Goal: Task Accomplishment & Management: Use online tool/utility

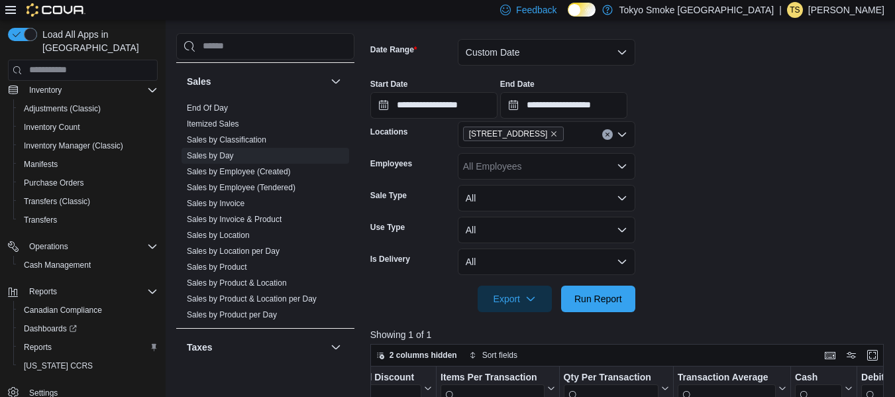
scroll to position [185, 0]
click at [489, 60] on button "Custom Date" at bounding box center [546, 53] width 177 height 26
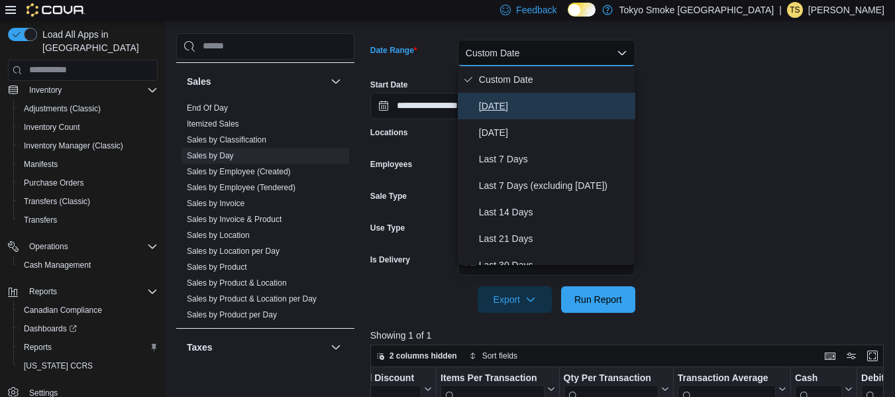
click at [491, 99] on span "[DATE]" at bounding box center [554, 106] width 151 height 16
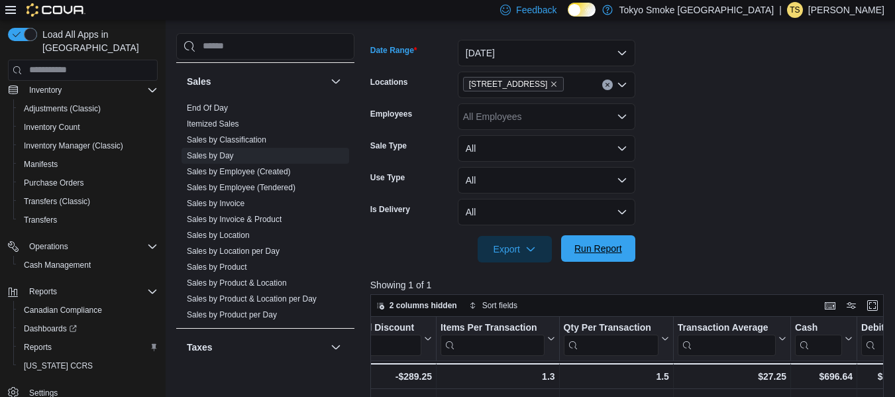
click at [589, 259] on span "Run Report" at bounding box center [598, 248] width 58 height 26
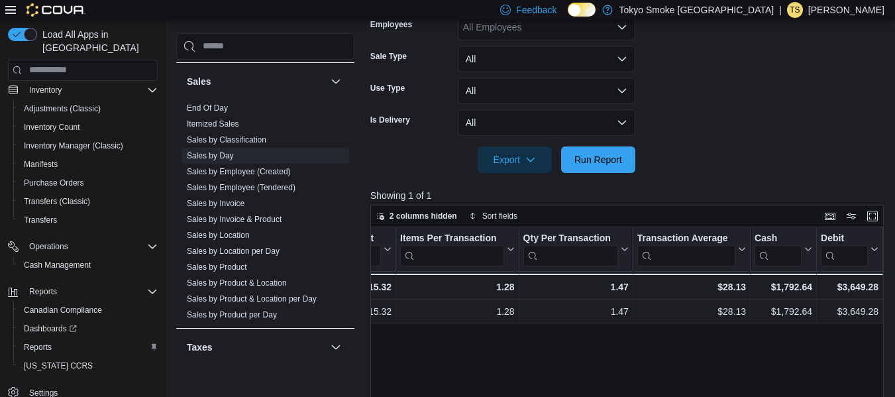
scroll to position [0, 1008]
click at [223, 199] on link "Sales by Invoice" at bounding box center [216, 203] width 58 height 9
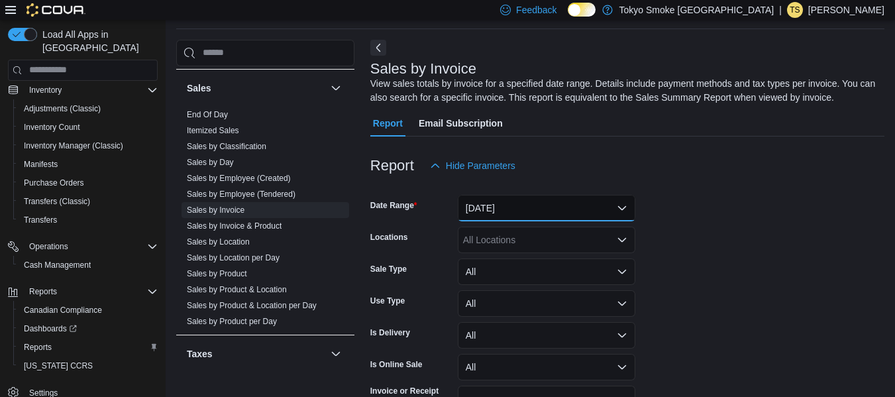
click at [532, 214] on button "[DATE]" at bounding box center [546, 208] width 177 height 26
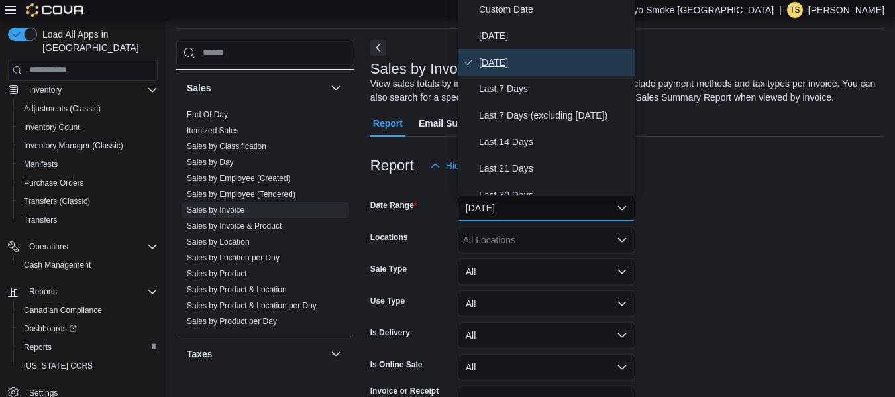
scroll to position [40, 0]
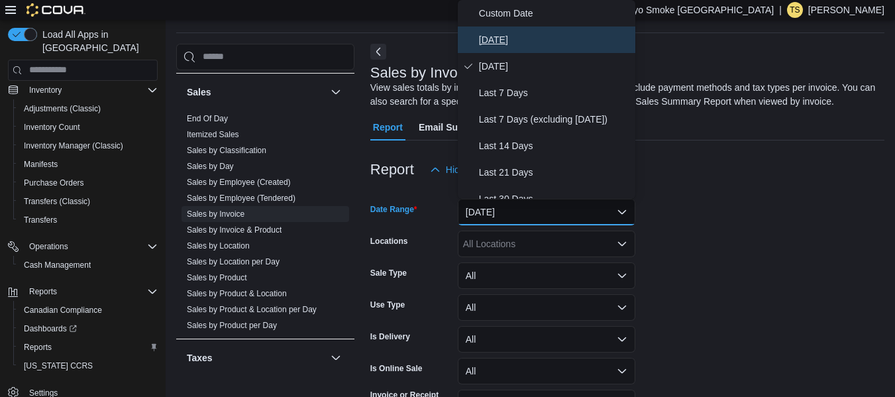
click at [493, 43] on span "[DATE]" at bounding box center [554, 40] width 151 height 16
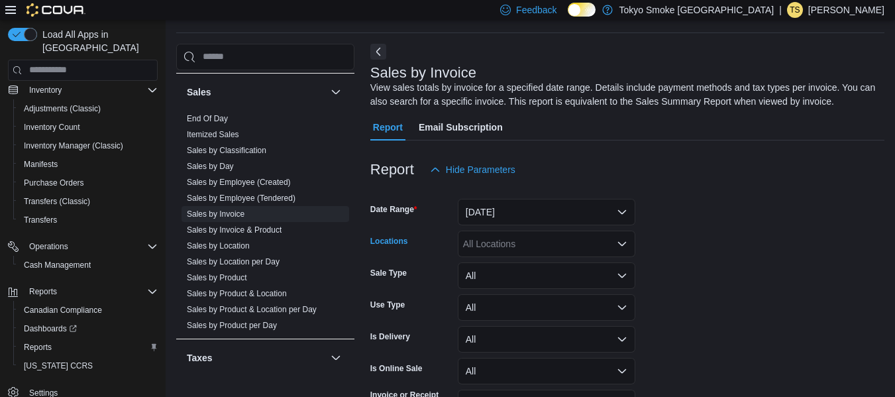
click at [572, 245] on div "All Locations" at bounding box center [546, 243] width 177 height 26
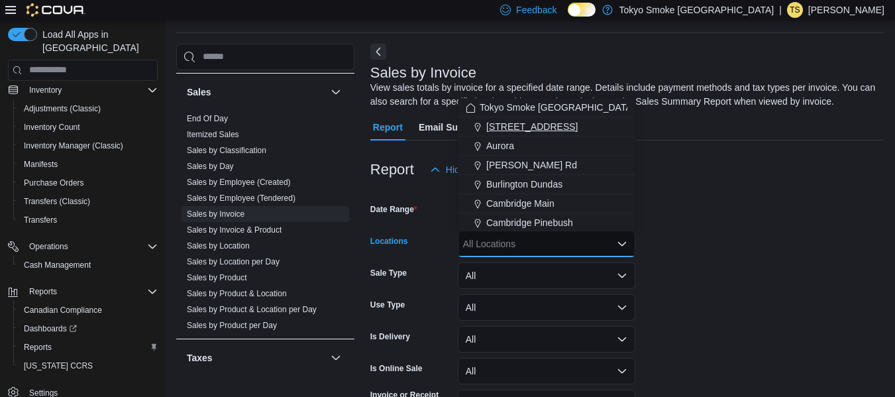
click at [547, 126] on span "[STREET_ADDRESS]" at bounding box center [531, 126] width 91 height 13
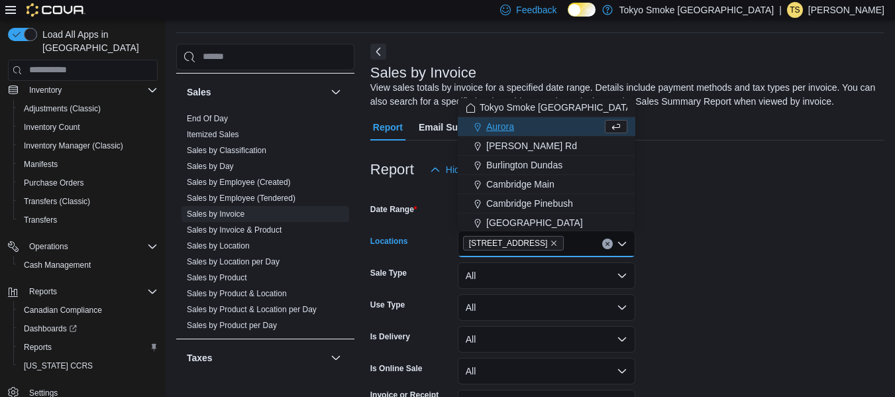
click at [744, 237] on form "Date Range [DATE] Locations [STREET_ADDRESS] Selected. [STREET_ADDRESS] Press B…" at bounding box center [627, 318] width 514 height 270
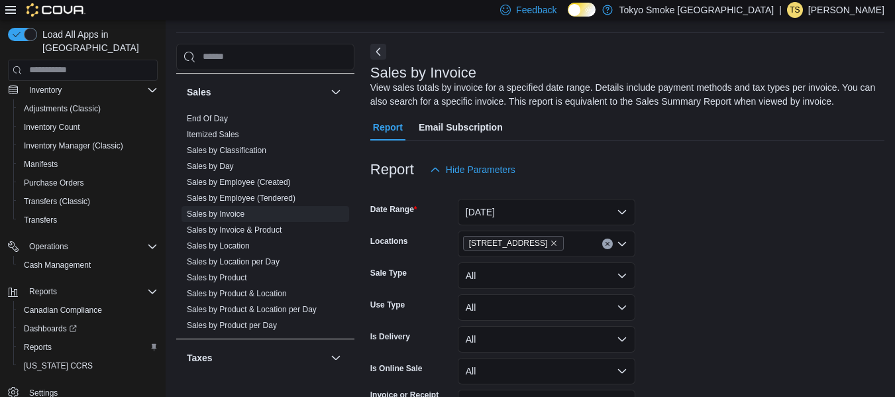
scroll to position [123, 0]
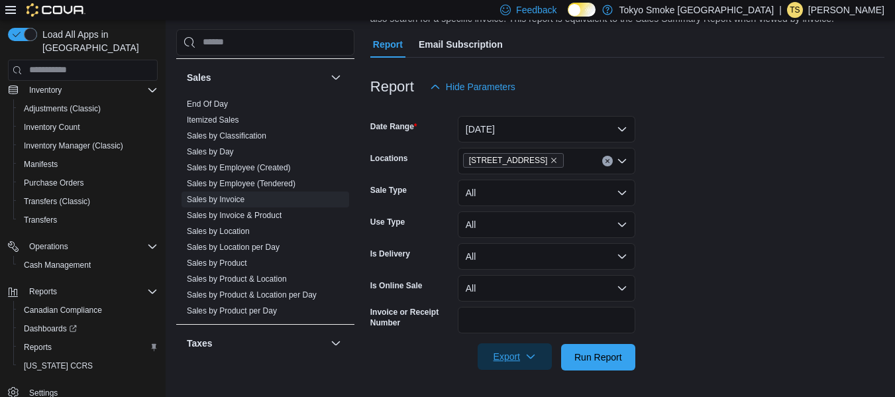
click at [512, 364] on span "Export" at bounding box center [514, 356] width 58 height 26
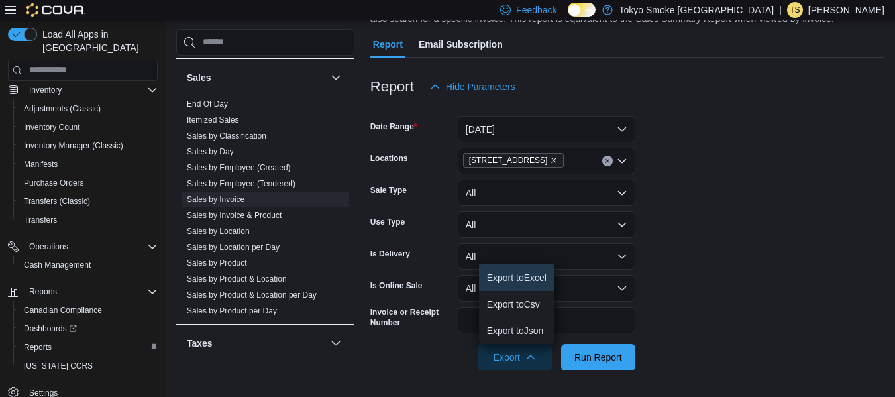
click at [513, 275] on span "Export to Excel" at bounding box center [517, 277] width 60 height 11
